Goal: Information Seeking & Learning: Learn about a topic

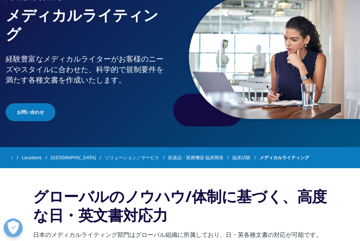
scroll to position [75, 0]
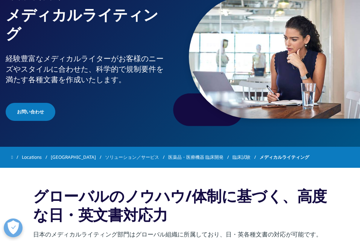
click at [119, 159] on link "ソリューション／サービス" at bounding box center [136, 158] width 63 height 14
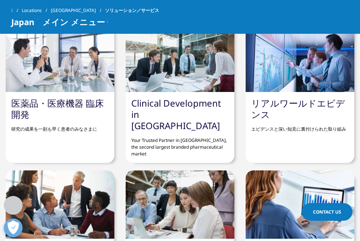
scroll to position [378, 0]
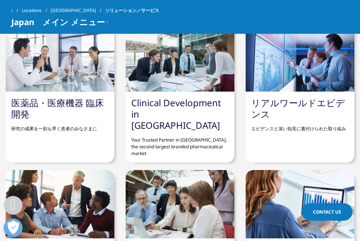
click at [167, 97] on link "Clinical Development in [GEOGRAPHIC_DATA]" at bounding box center [176, 114] width 90 height 35
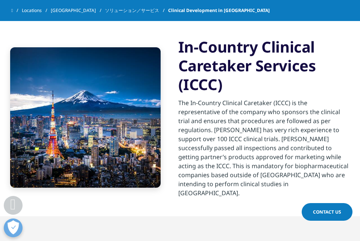
scroll to position [309, 0]
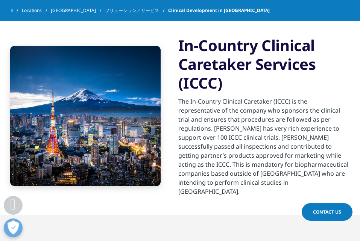
click at [161, 97] on img at bounding box center [85, 116] width 150 height 141
drag, startPoint x: 0, startPoint y: 0, endPoint x: 167, endPoint y: 97, distance: 193.2
click at [161, 97] on img at bounding box center [85, 116] width 150 height 141
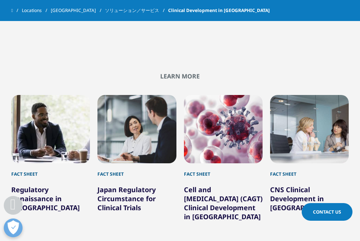
scroll to position [825, 0]
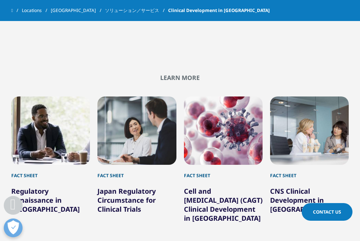
click at [123, 192] on link "Japan Regulatory Circumstance for Clinical Trials" at bounding box center [126, 200] width 58 height 27
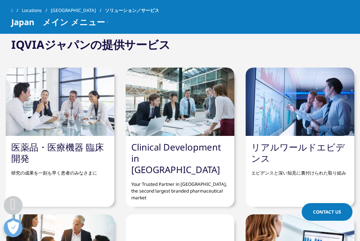
scroll to position [333, 0]
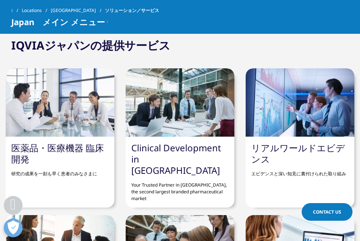
click at [93, 137] on div "医薬品・医療機器 臨床開発 研究の成果を一刻も早く患者のみなさまに" at bounding box center [60, 160] width 109 height 46
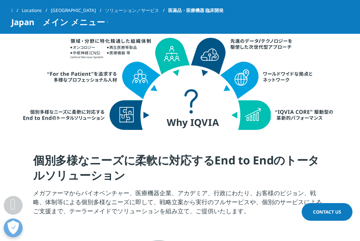
scroll to position [314, 0]
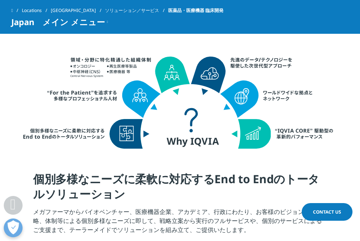
click at [91, 99] on img at bounding box center [180, 101] width 315 height 100
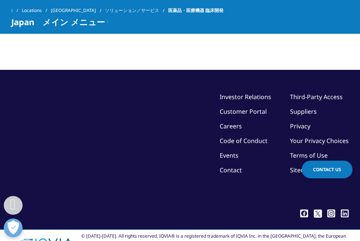
scroll to position [3147, 0]
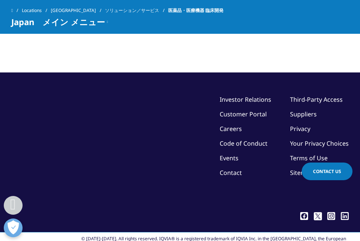
click at [274, 14] on p "グローバルラボラトリー" at bounding box center [278, 9] width 66 height 9
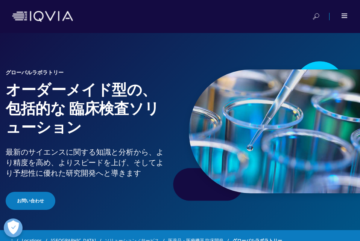
click at [343, 18] on div at bounding box center [339, 17] width 17 height 8
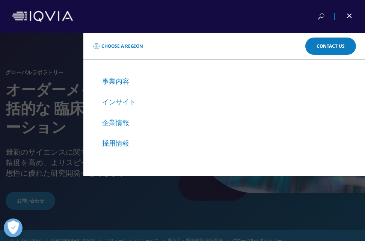
click at [109, 143] on link "採用情報" at bounding box center [115, 143] width 27 height 9
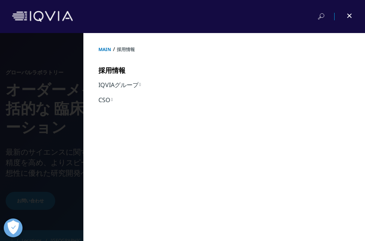
click at [98, 100] on link "CSO" at bounding box center [105, 100] width 14 height 8
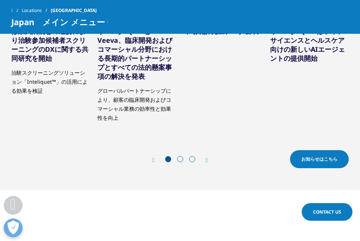
scroll to position [288, 0]
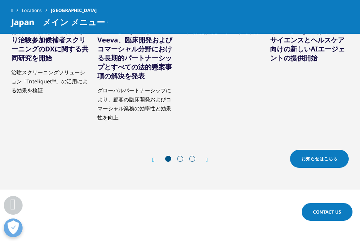
click at [205, 154] on div "Prev お知らせはこちら Next お知らせはこちら" at bounding box center [179, 159] width 337 height 23
click at [206, 159] on icon "Next slide" at bounding box center [207, 160] width 2 height 6
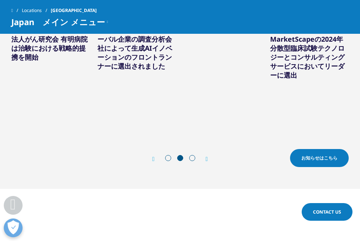
scroll to position [289, 0]
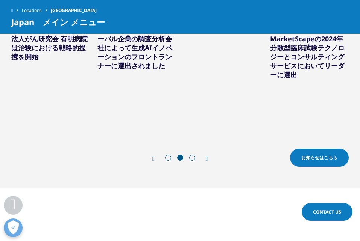
click at [206, 159] on icon "Next slide" at bounding box center [207, 159] width 2 height 6
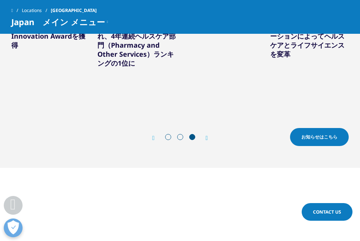
scroll to position [310, 0]
click at [207, 138] on icon "Next slide" at bounding box center [207, 138] width 2 height 6
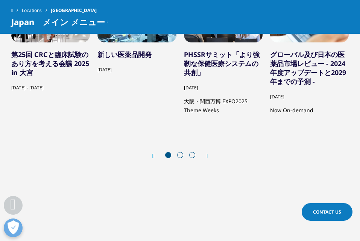
scroll to position [1646, 0]
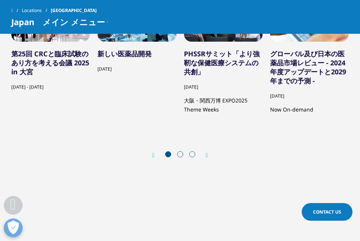
click at [207, 159] on icon "Next slide" at bounding box center [207, 156] width 2 height 6
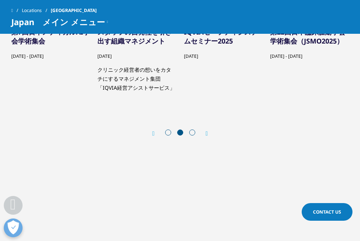
scroll to position [1670, 0]
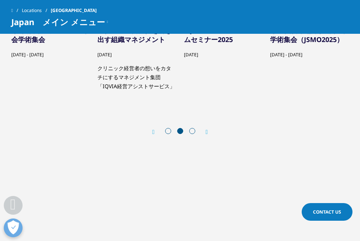
click at [204, 136] on div "Next" at bounding box center [203, 132] width 10 height 7
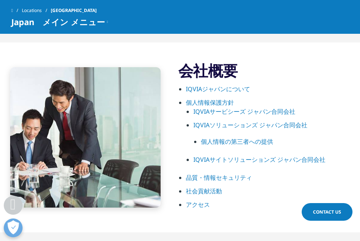
scroll to position [434, 0]
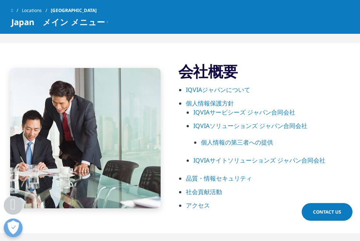
click at [250, 91] on link "IQVIAジャパンについて" at bounding box center [218, 90] width 64 height 8
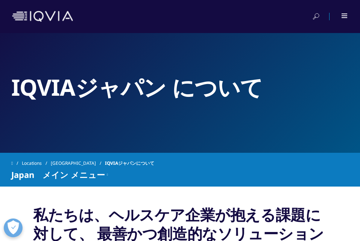
click at [341, 17] on div at bounding box center [344, 16] width 6 height 5
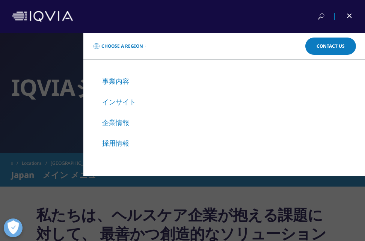
click at [117, 145] on link "採用情報" at bounding box center [115, 143] width 27 height 9
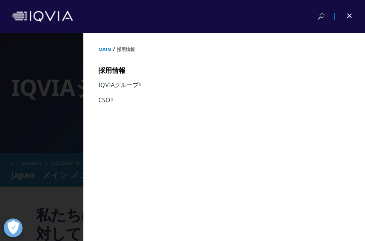
click at [108, 101] on link "CSO" at bounding box center [105, 100] width 14 height 8
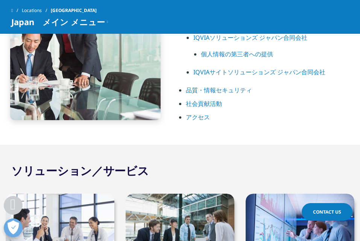
scroll to position [523, 0]
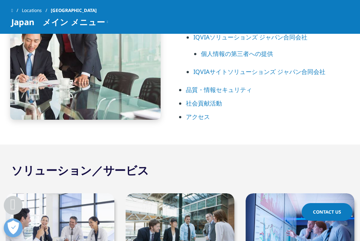
click at [222, 108] on link "社会貢献活動" at bounding box center [204, 103] width 36 height 8
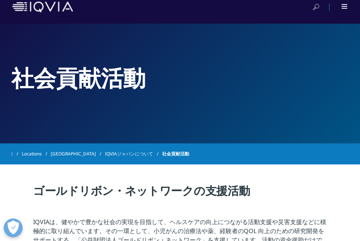
scroll to position [9, 0]
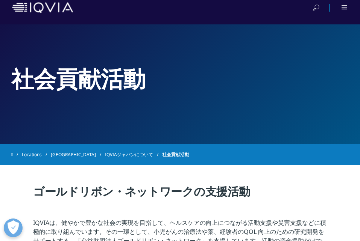
click at [344, 4] on div at bounding box center [339, 8] width 17 height 8
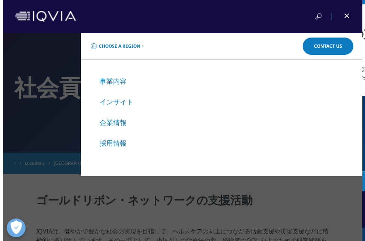
scroll to position [0, 0]
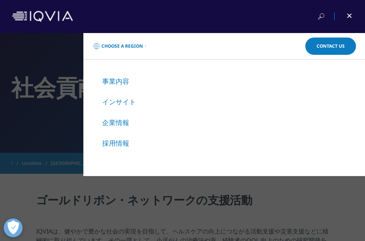
drag, startPoint x: 120, startPoint y: 129, endPoint x: 121, endPoint y: 122, distance: 7.2
click at [121, 122] on li "企業情報" at bounding box center [224, 122] width 244 height 9
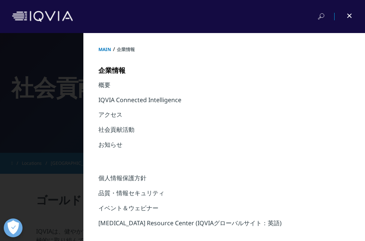
click at [121, 122] on li "アクセス" at bounding box center [224, 118] width 252 height 15
click at [104, 149] on link "お知らせ" at bounding box center [110, 145] width 24 height 8
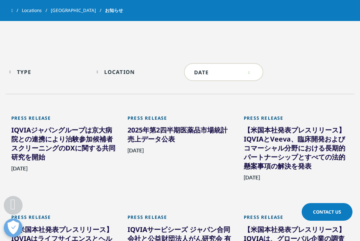
scroll to position [341, 0]
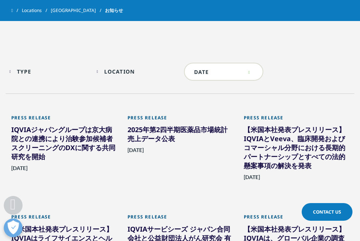
click at [63, 147] on div "IQVIAジャパングループは京大病院との連携により治験参加候補者スクリーニングのDXに関する共同研究を開始" at bounding box center [63, 144] width 105 height 39
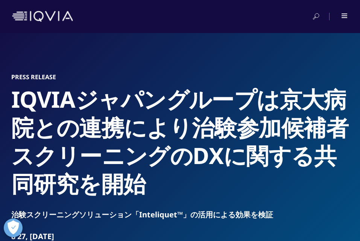
click at [344, 15] on div at bounding box center [344, 16] width 6 height 5
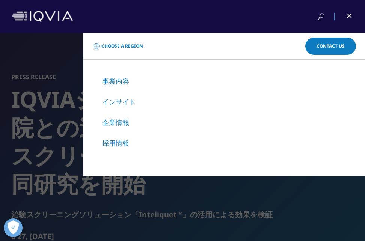
click at [121, 80] on link "事業内容" at bounding box center [115, 81] width 27 height 9
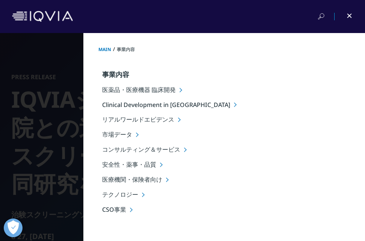
click at [136, 120] on li "リアルワールドエビデンス" at bounding box center [233, 119] width 263 height 9
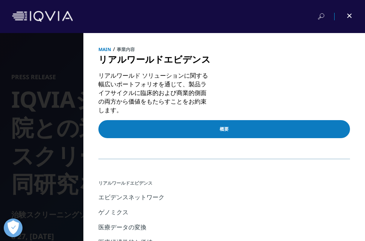
click at [190, 129] on link "概要" at bounding box center [224, 129] width 252 height 18
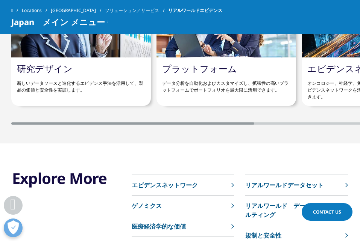
scroll to position [1579, 0]
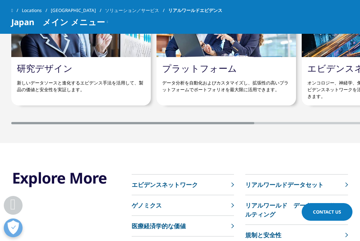
click at [184, 74] on link "プラットフォーム" at bounding box center [199, 68] width 75 height 12
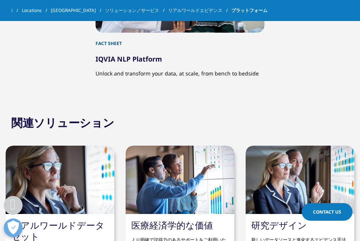
scroll to position [1405, 0]
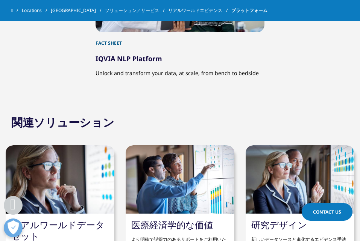
drag, startPoint x: 125, startPoint y: 132, endPoint x: 258, endPoint y: 146, distance: 133.8
click at [258, 78] on div "Fact Sheet IQVIA NLP Platform Unlock and transform your data, at scale, from be…" at bounding box center [180, 15] width 360 height 125
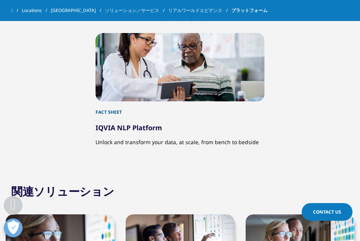
scroll to position [1335, 0]
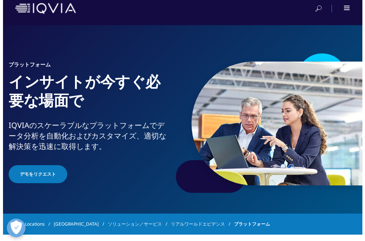
scroll to position [0, 0]
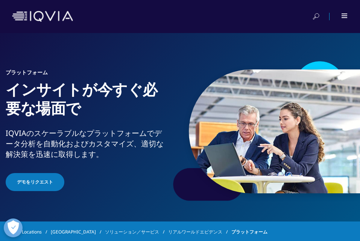
click at [342, 13] on div at bounding box center [339, 17] width 17 height 8
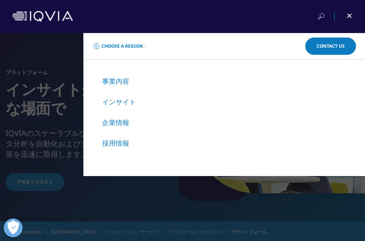
click at [111, 144] on link "採用情報" at bounding box center [115, 143] width 27 height 9
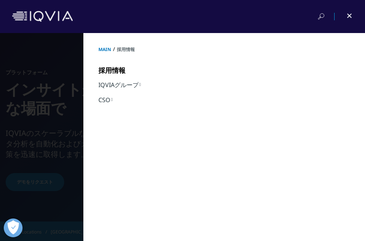
click at [102, 102] on link "CSO" at bounding box center [105, 100] width 14 height 8
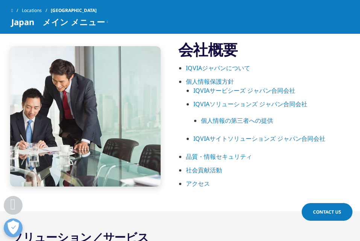
scroll to position [457, 0]
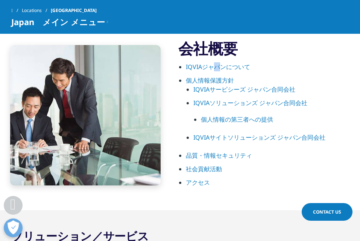
drag, startPoint x: 267, startPoint y: 61, endPoint x: 264, endPoint y: 67, distance: 6.2
click at [264, 67] on div "IQVIAジャパンについて 個人情報保護方針 IQVIAサービシーズ ジャパン合同会社 IQVIAソリューションズ ジャパン合同会社 個人情報の第三者への提供…" at bounding box center [263, 125] width 171 height 134
click at [250, 67] on link "IQVIAジャパンについて" at bounding box center [218, 67] width 64 height 8
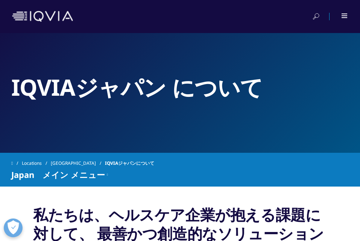
click at [347, 17] on span at bounding box center [344, 17] width 6 height 1
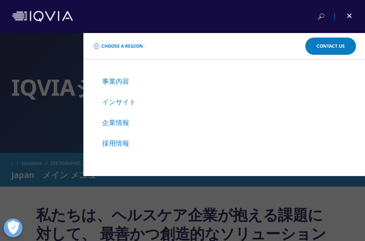
click at [122, 81] on link "事業内容" at bounding box center [115, 81] width 27 height 9
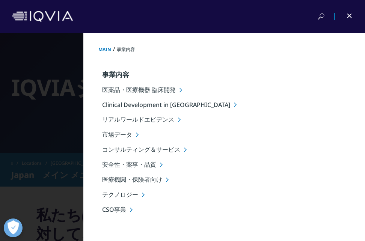
click at [180, 89] on icon at bounding box center [181, 90] width 3 height 5
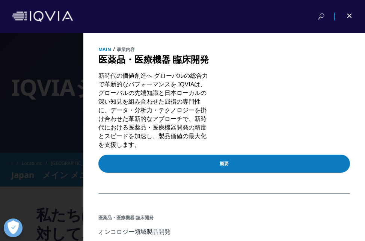
click at [186, 170] on link "概要" at bounding box center [224, 164] width 252 height 18
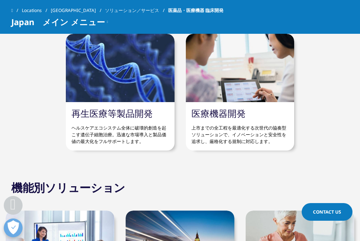
scroll to position [2355, 0]
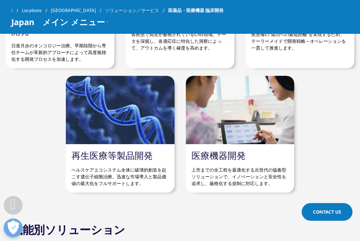
click at [85, 37] on link "オンコロジー領域製品開発" at bounding box center [57, 26] width 92 height 24
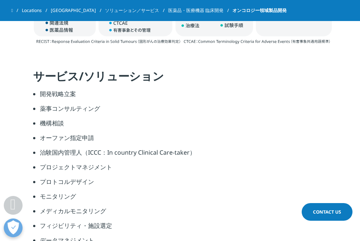
scroll to position [1554, 0]
